Goal: Task Accomplishment & Management: Use online tool/utility

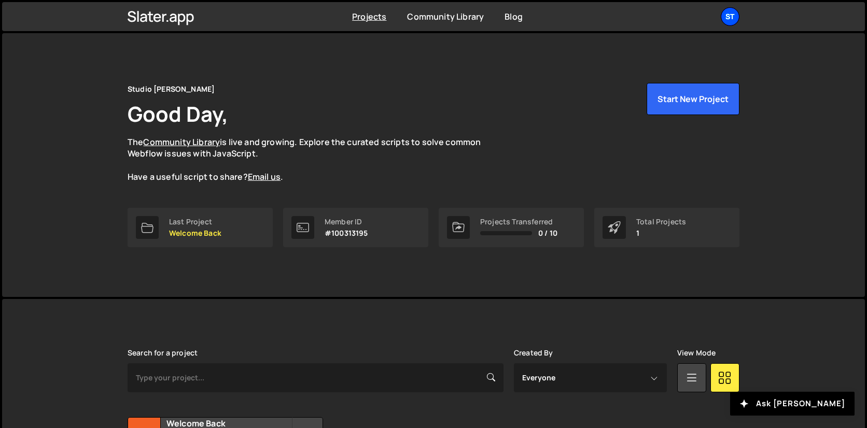
click at [730, 24] on div "St" at bounding box center [730, 16] width 19 height 19
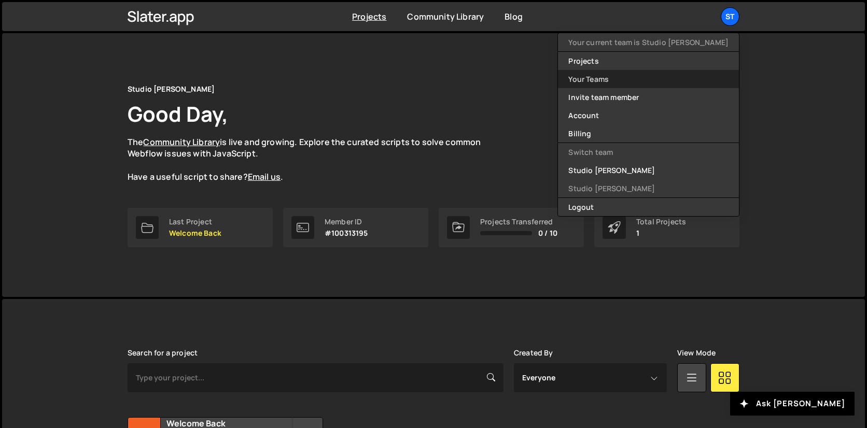
click at [622, 83] on link "Your Teams" at bounding box center [648, 79] width 181 height 18
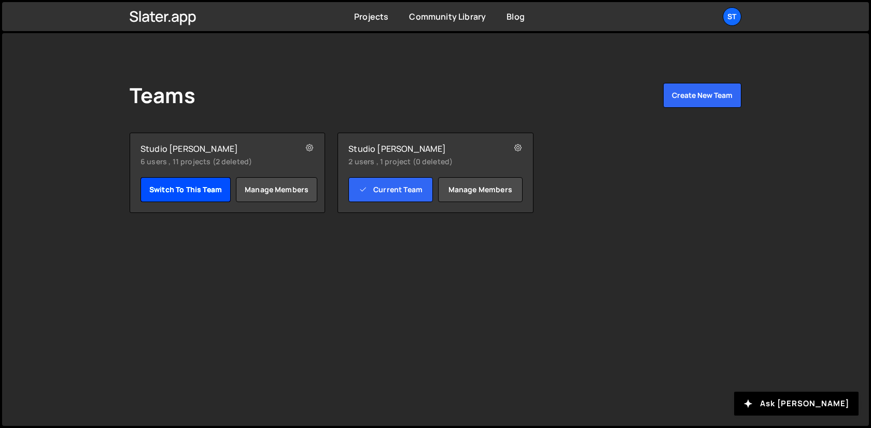
click at [186, 186] on link "Switch to this team" at bounding box center [186, 189] width 90 height 25
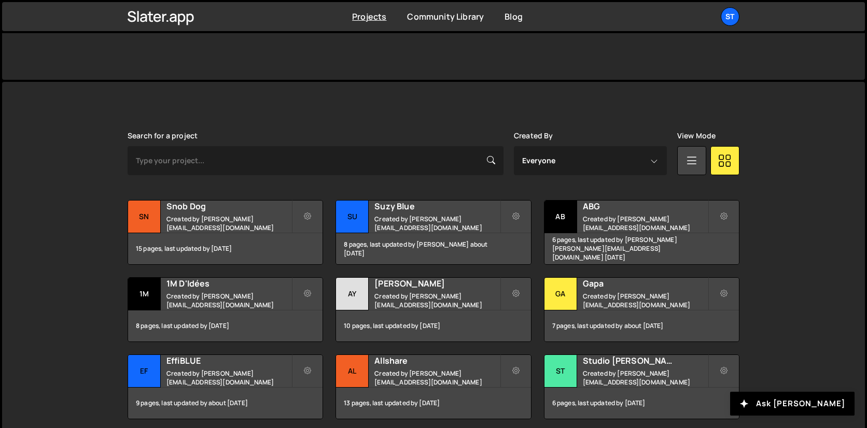
scroll to position [222, 0]
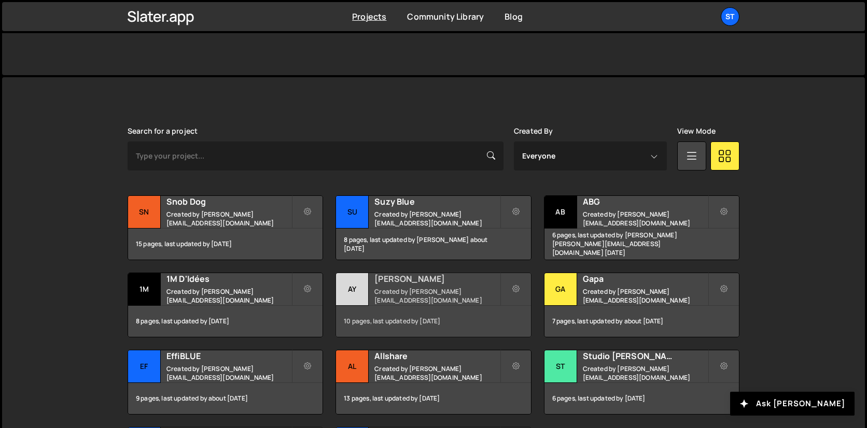
click at [435, 289] on div "Aya Created by lucas@studioelias.fr" at bounding box center [433, 289] width 194 height 32
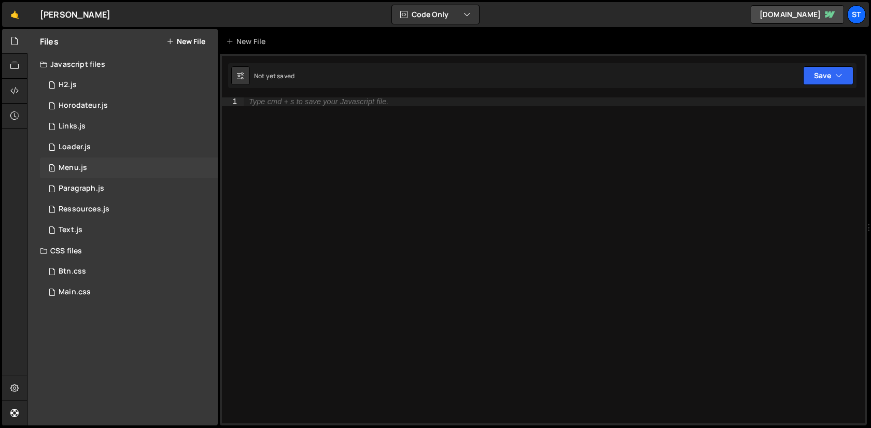
click at [82, 169] on div "Menu.js" at bounding box center [73, 167] width 29 height 9
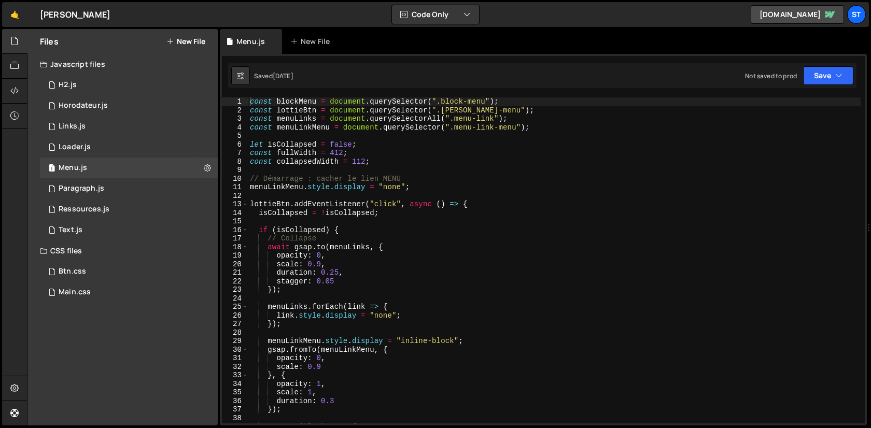
click at [425, 226] on div "const blockMenu = document . querySelector ( ".block-menu" ) ; const lottieBtn …" at bounding box center [554, 268] width 613 height 343
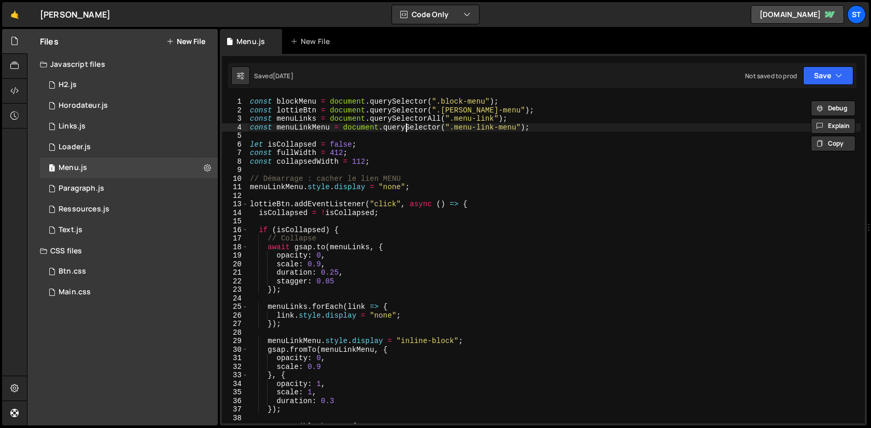
click at [404, 131] on div "const blockMenu = document . querySelector ( ".block-menu" ) ; const lottieBtn …" at bounding box center [554, 268] width 613 height 343
type textarea "});"
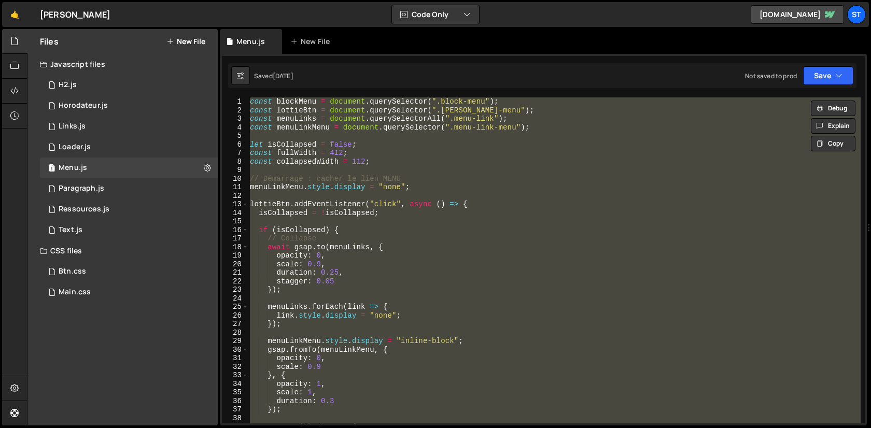
paste textarea
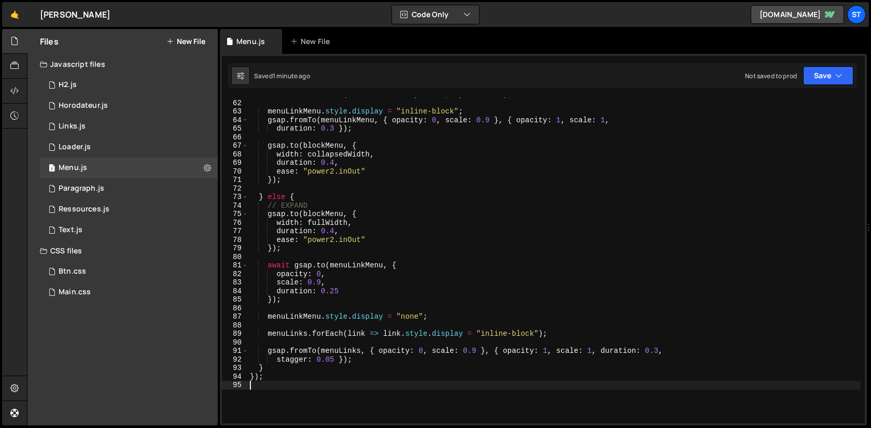
click at [439, 145] on div "menuLinks . forEach ( link => link . style . display = "none" ) ; menuLinkMenu …" at bounding box center [554, 261] width 613 height 343
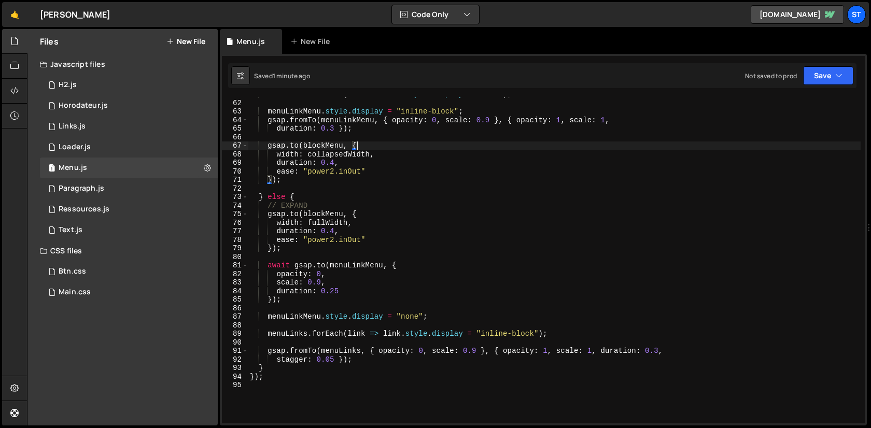
type textarea "});"
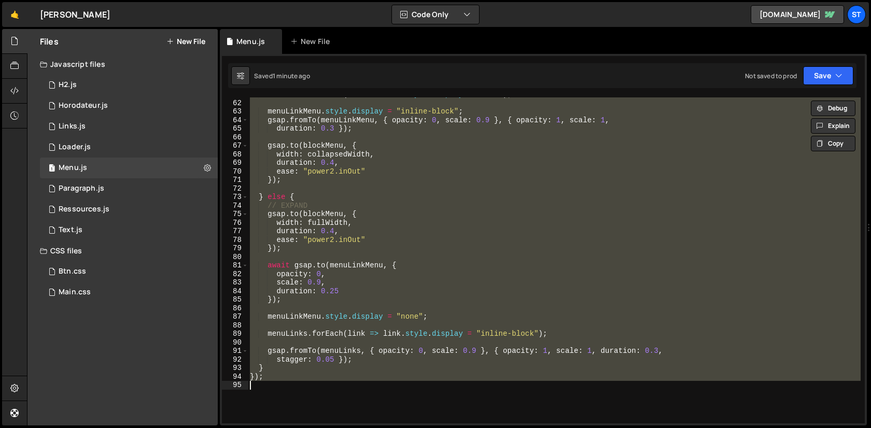
paste textarea
